Goal: Transaction & Acquisition: Download file/media

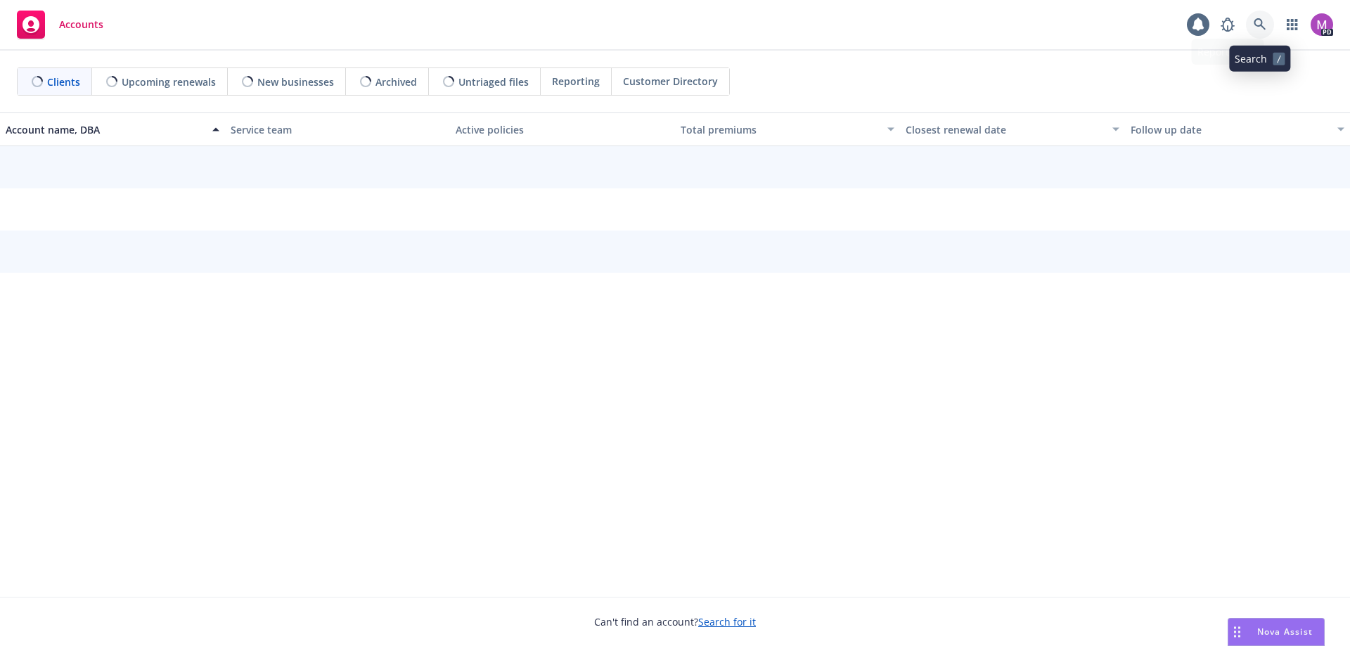
click at [1262, 19] on icon at bounding box center [1260, 24] width 13 height 13
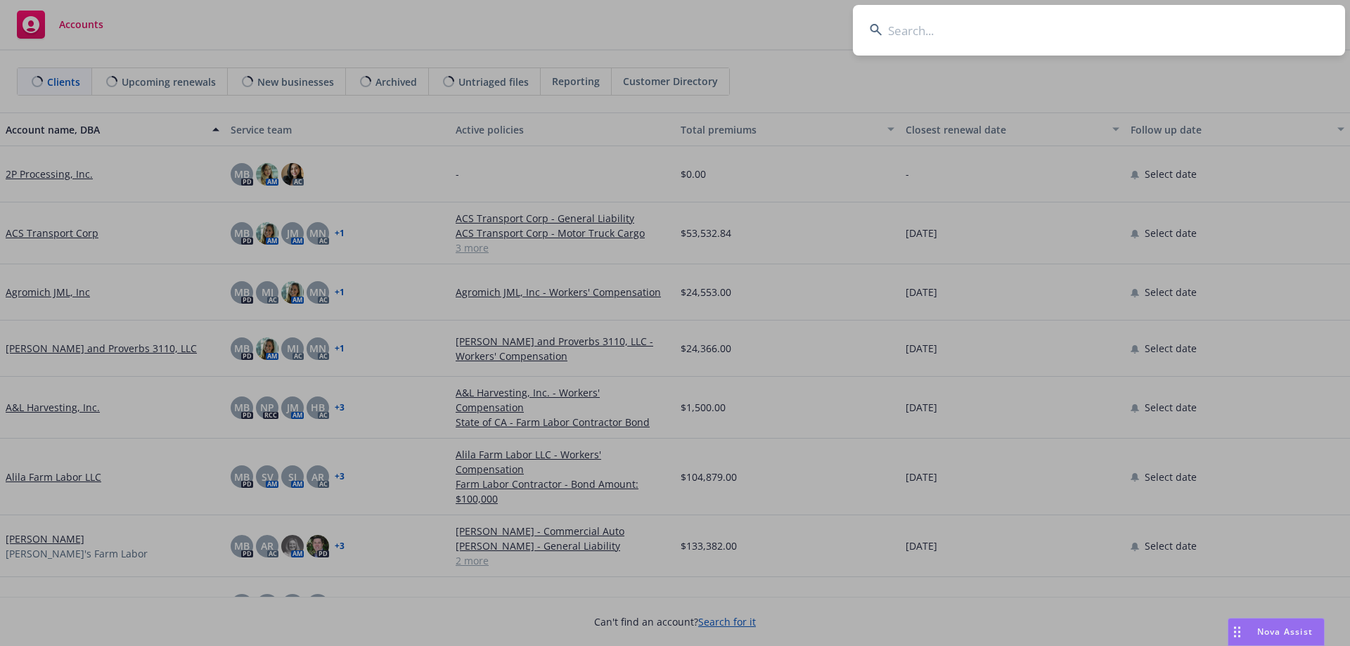
type input "d"
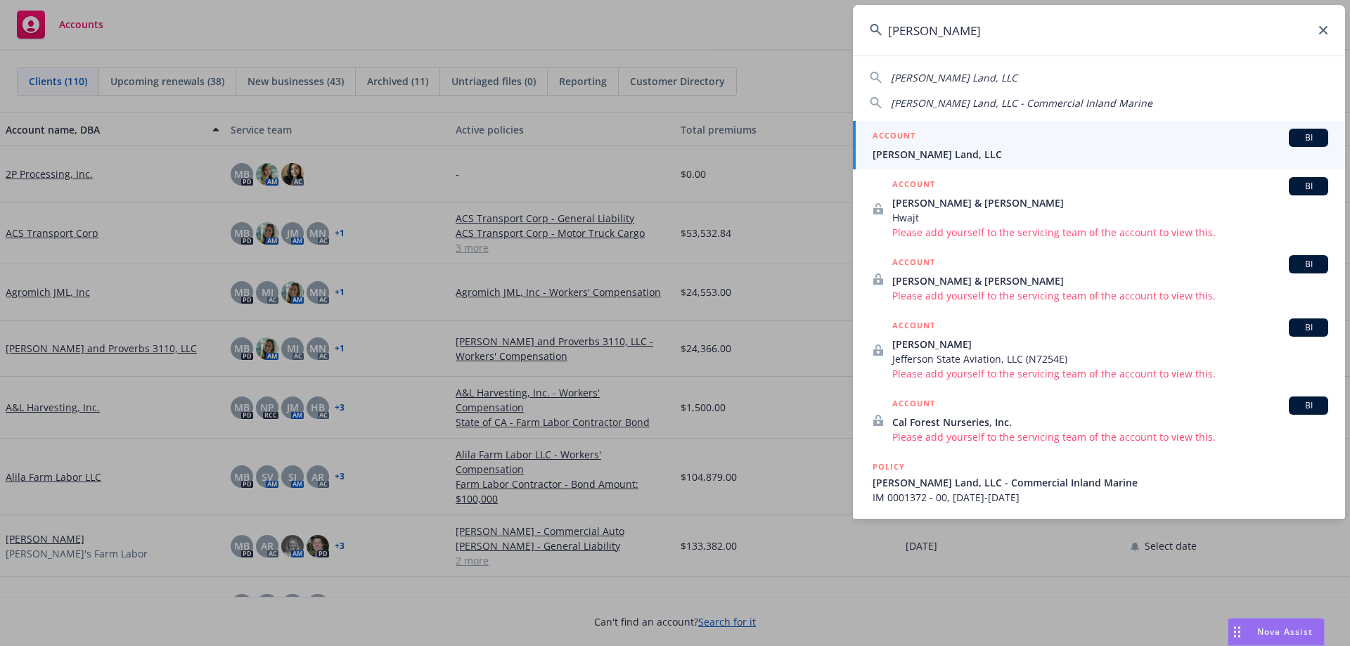
type input "[PERSON_NAME]"
click at [949, 153] on span "[PERSON_NAME] Land, LLC" at bounding box center [1101, 154] width 456 height 15
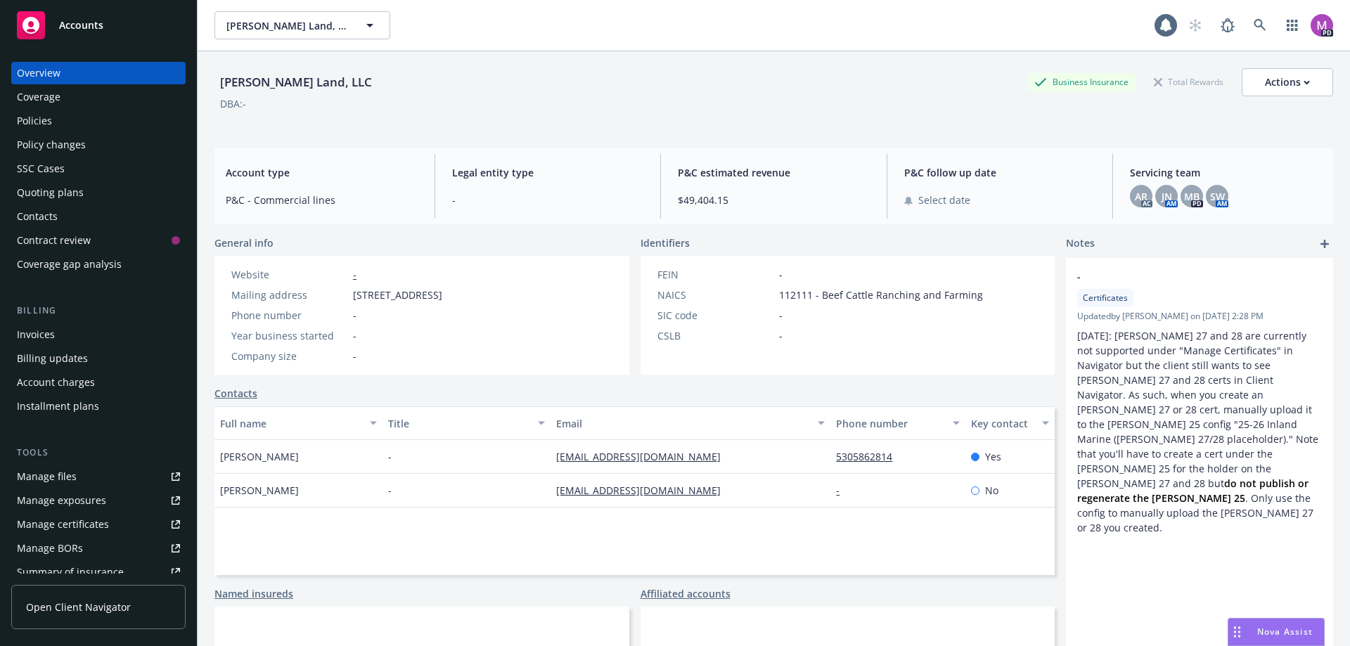
click at [41, 122] on div "Policies" at bounding box center [34, 121] width 35 height 23
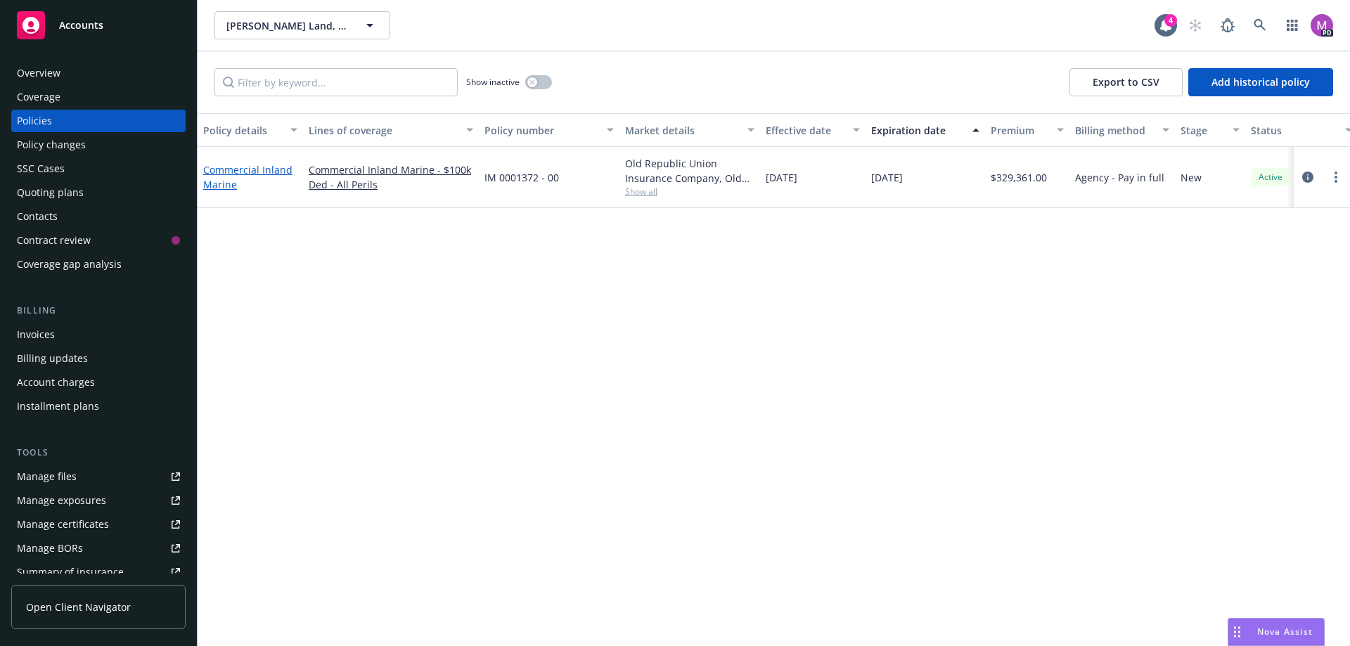
click at [218, 169] on link "Commercial Inland Marine" at bounding box center [247, 177] width 89 height 28
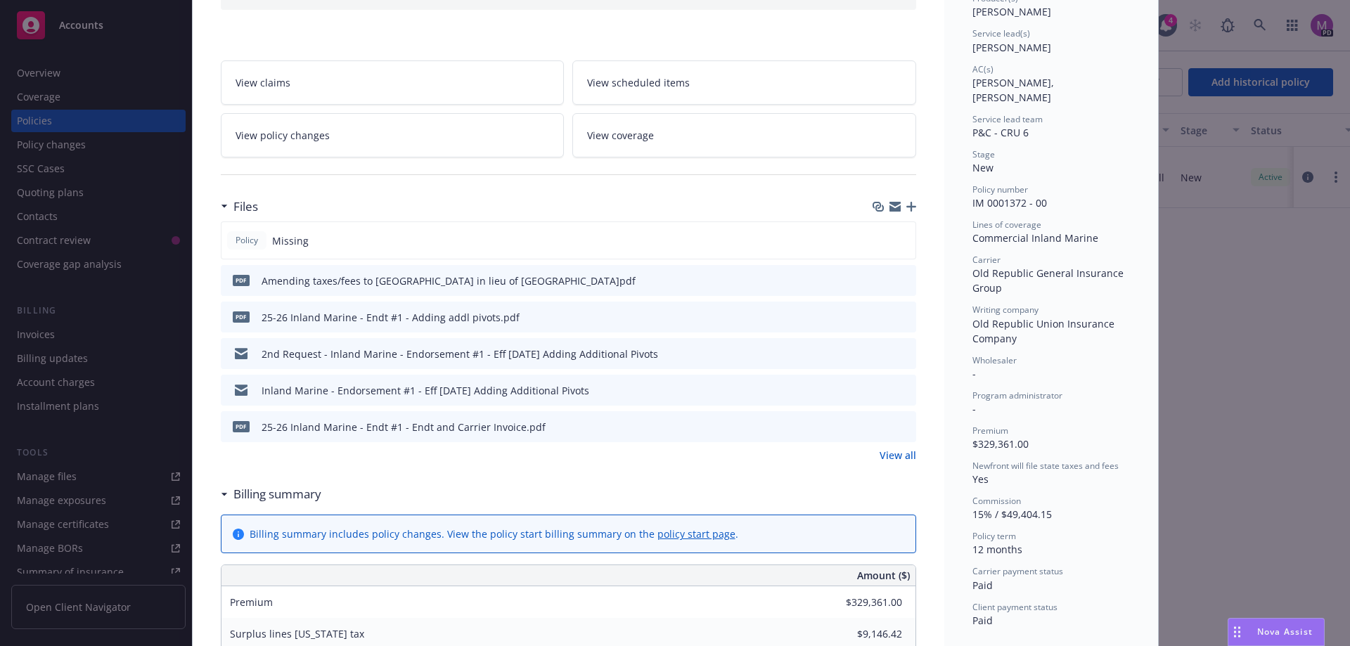
scroll to position [211, 0]
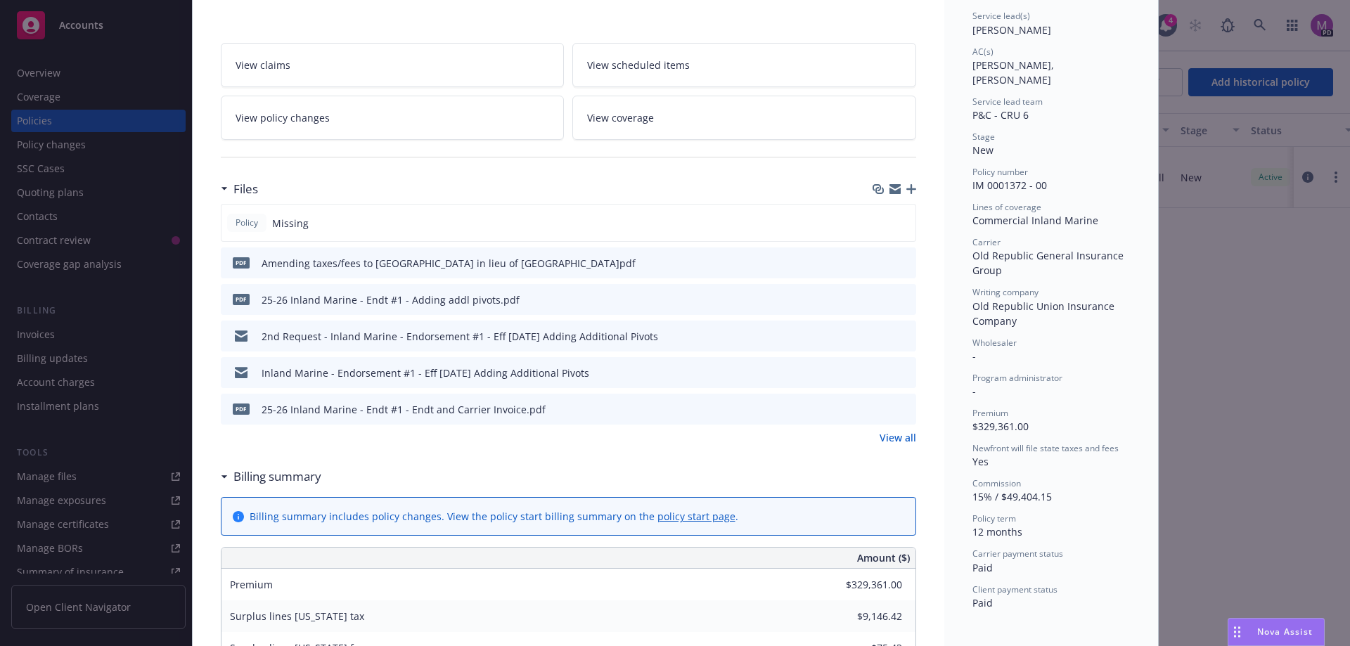
click at [879, 408] on icon "download file" at bounding box center [879, 408] width 11 height 11
